Goal: Transaction & Acquisition: Obtain resource

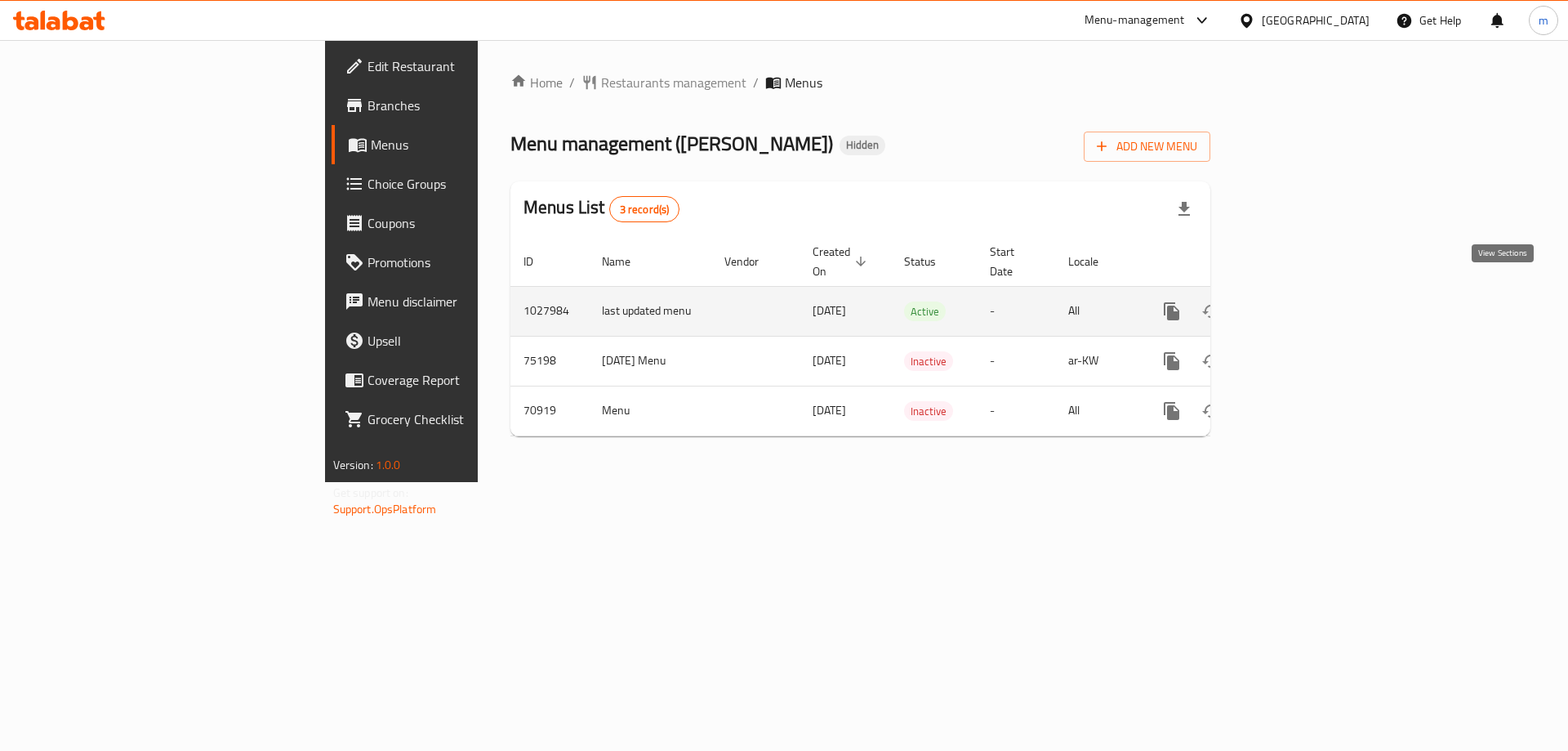
click at [1299, 301] on icon "enhanced table" at bounding box center [1289, 310] width 19 height 19
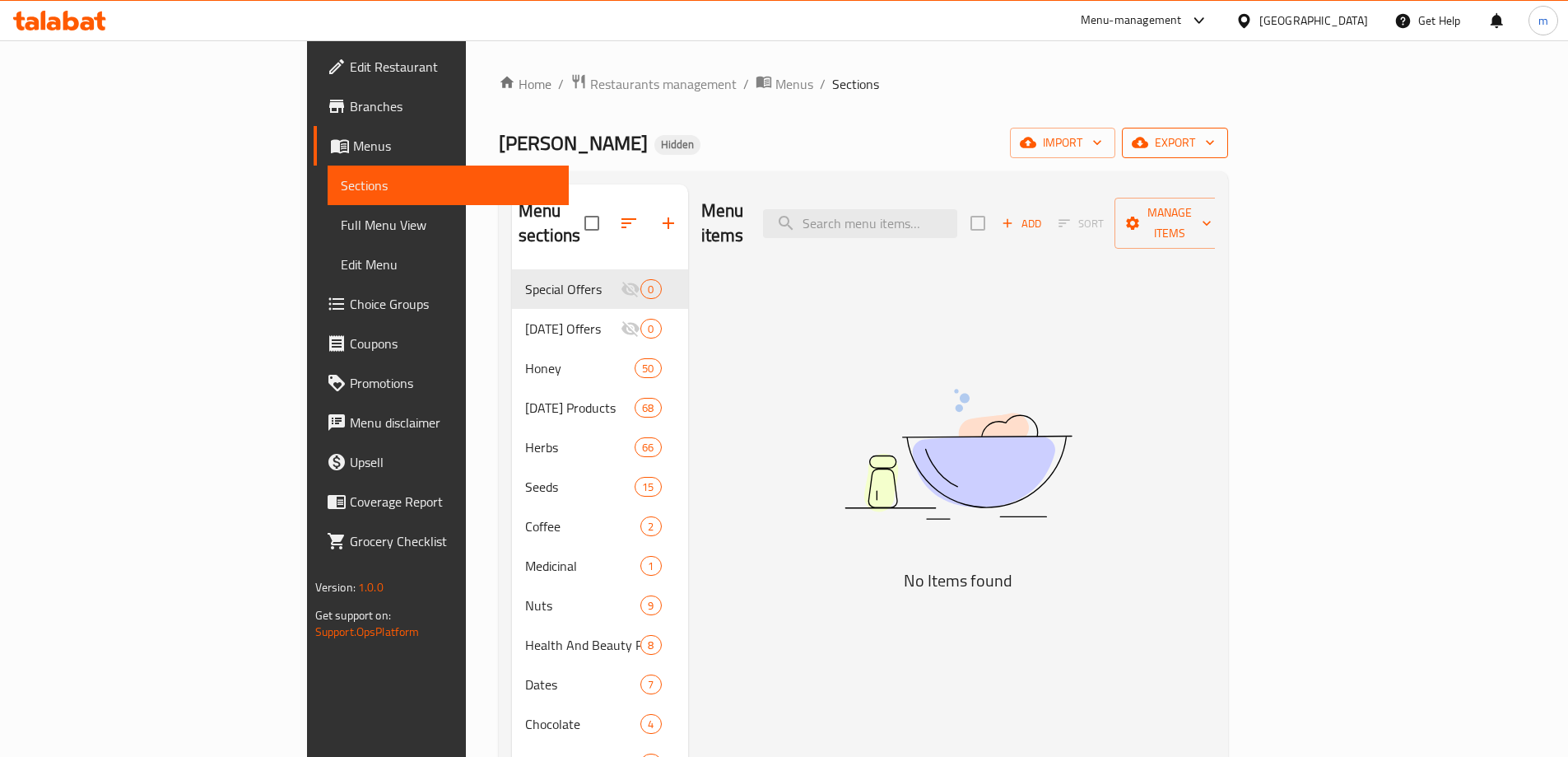
click at [1215, 143] on span "export" at bounding box center [1175, 143] width 80 height 20
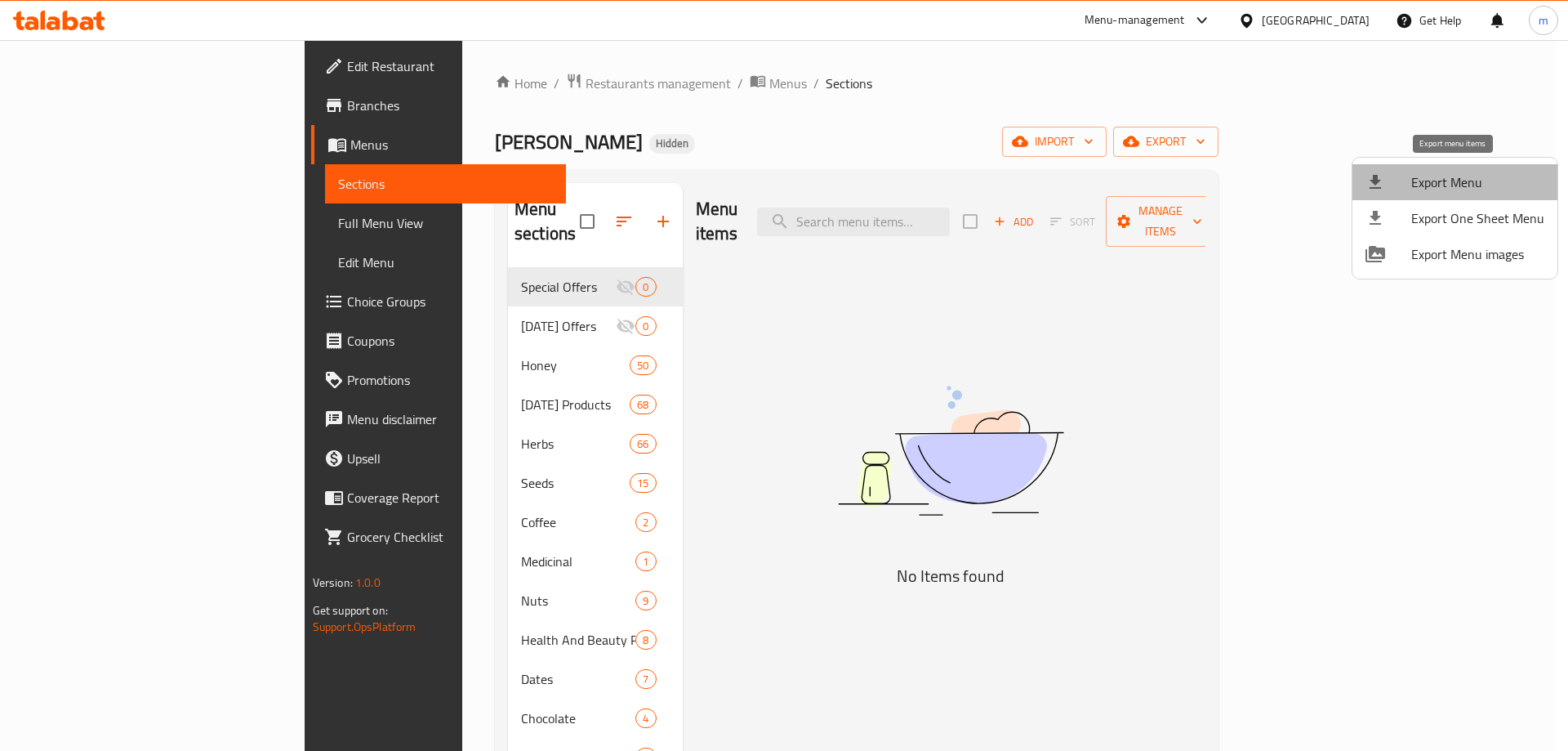
click at [1476, 185] on span "Export Menu" at bounding box center [1477, 182] width 133 height 19
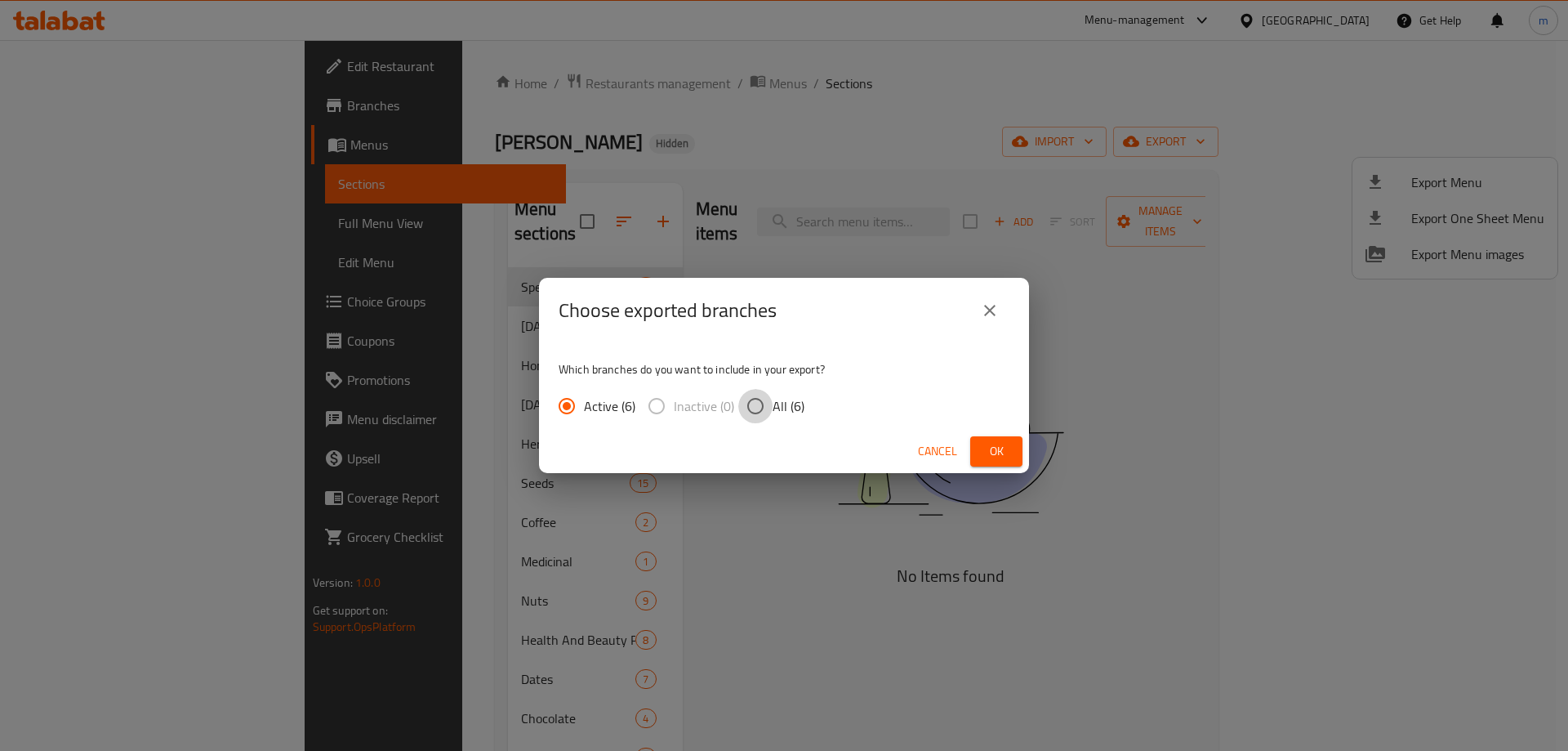
click at [745, 398] on input "All (6)" at bounding box center [755, 405] width 34 height 34
radio input "true"
click at [980, 448] on button "Ok" at bounding box center [996, 451] width 52 height 30
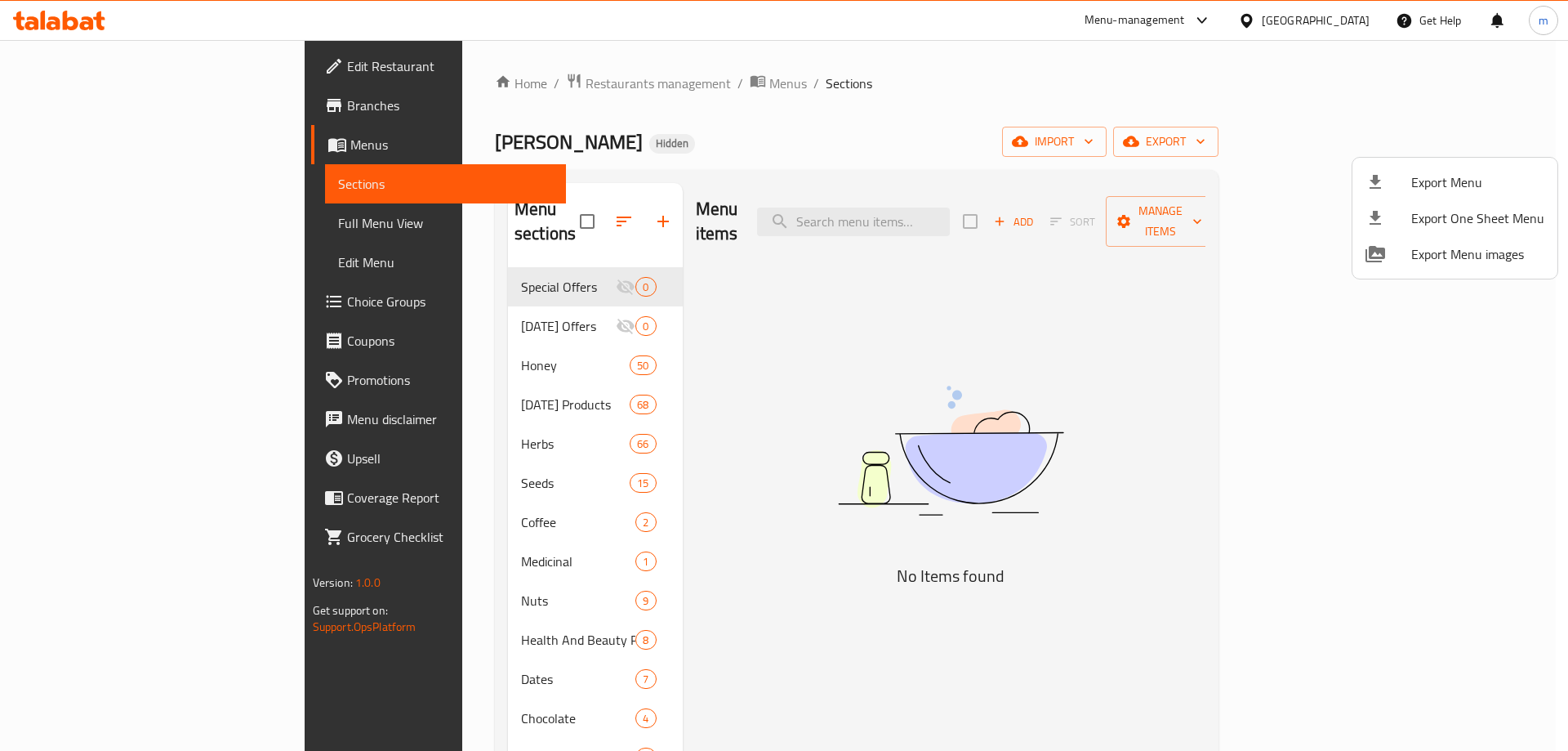
click at [62, 62] on div at bounding box center [784, 376] width 1568 height 751
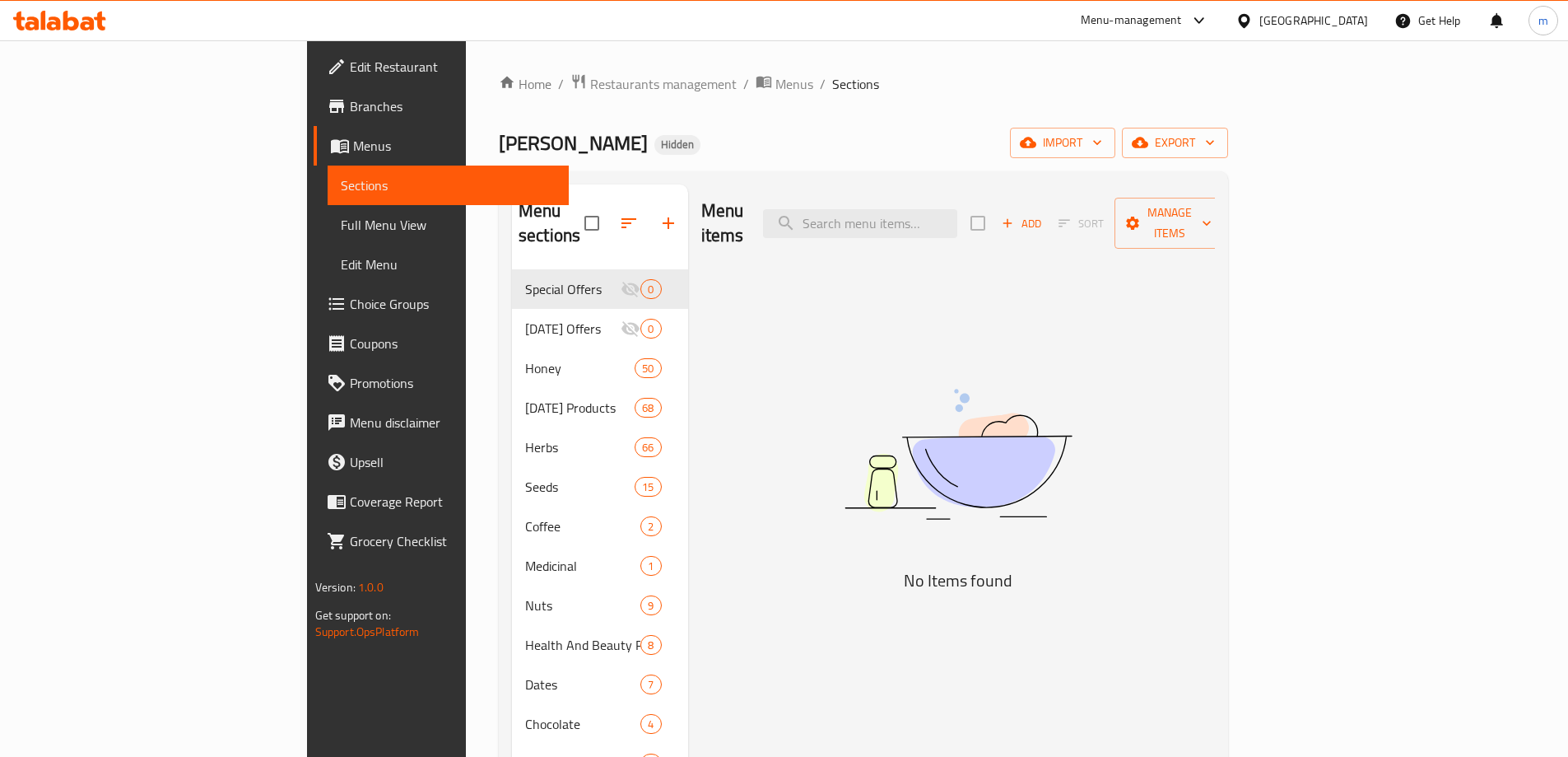
click at [350, 68] on span "Edit Restaurant" at bounding box center [452, 66] width 205 height 19
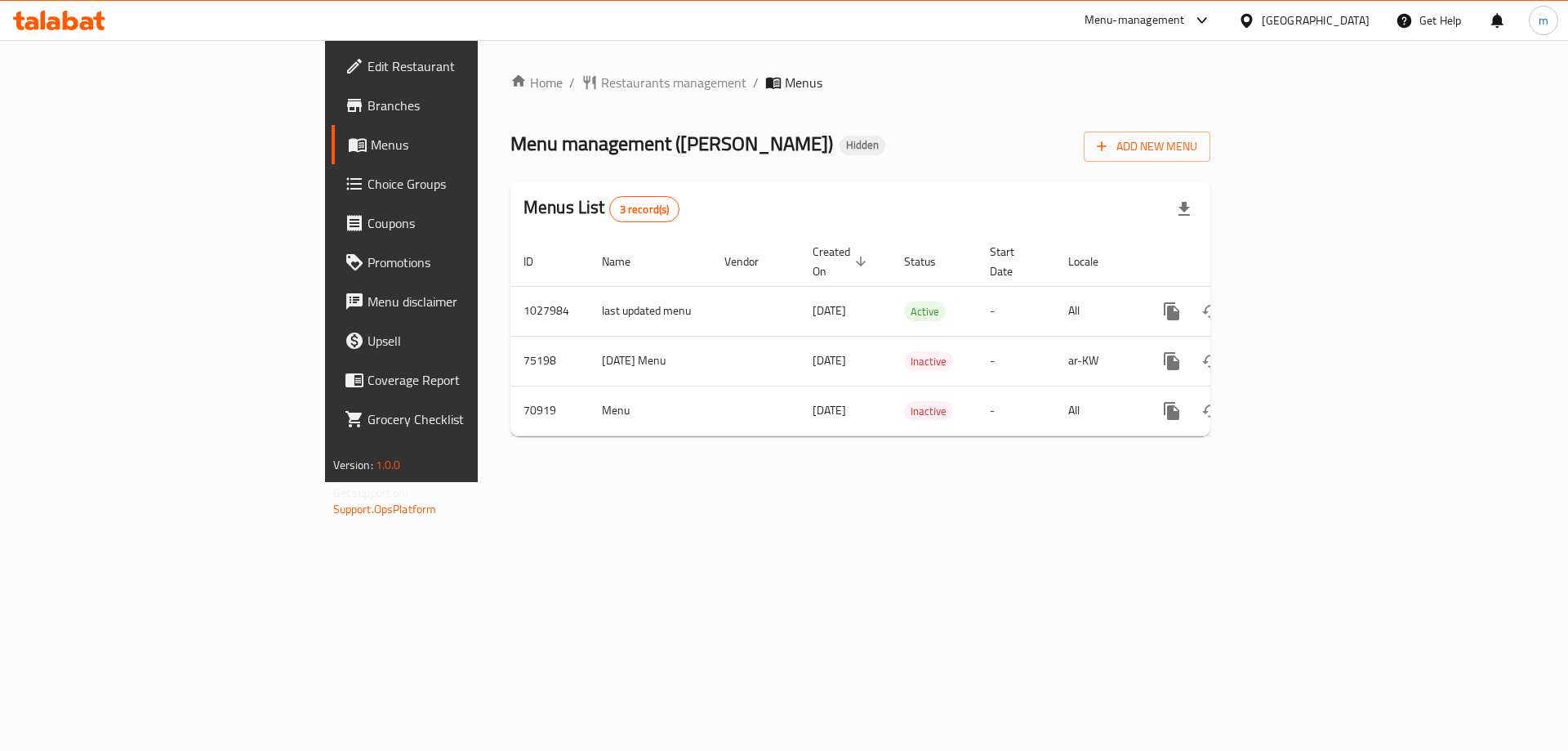
click at [367, 59] on span "Edit Restaurant" at bounding box center [470, 65] width 207 height 19
click at [331, 92] on link "Branches" at bounding box center [459, 105] width 255 height 39
